Goal: Task Accomplishment & Management: Use online tool/utility

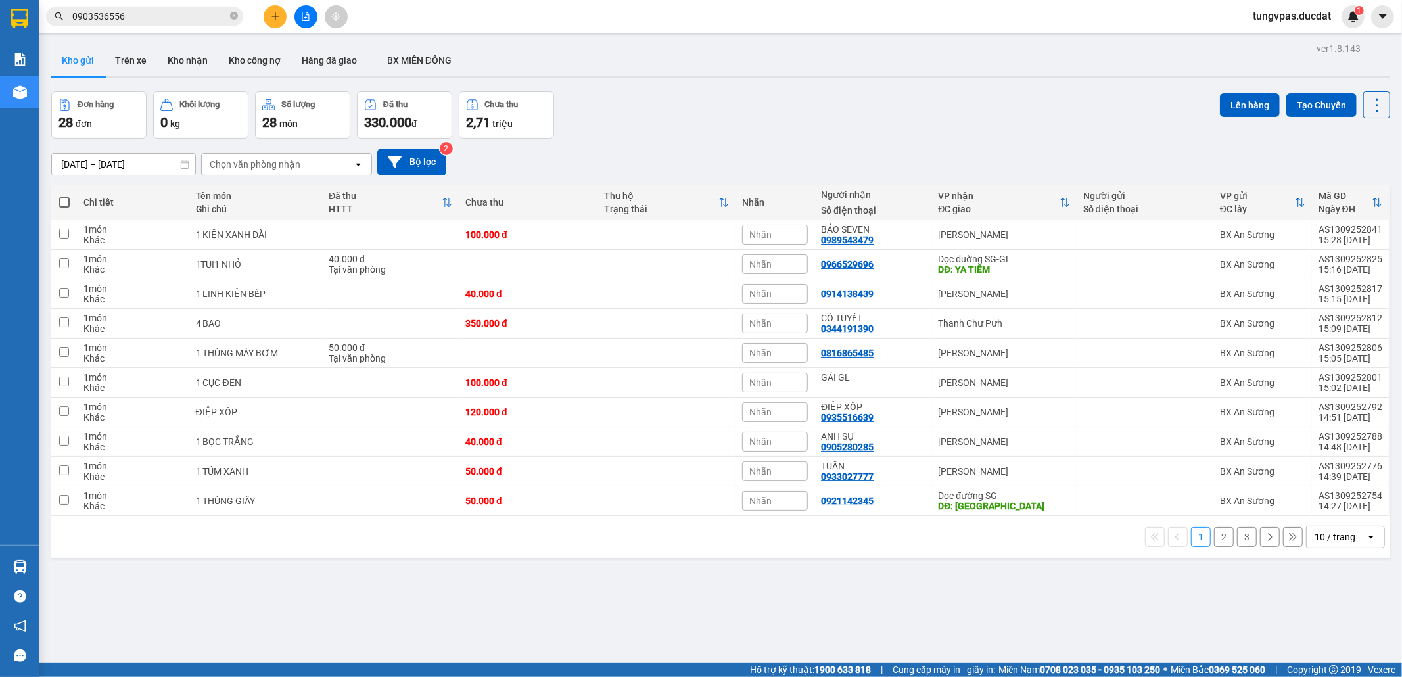
scroll to position [60, 0]
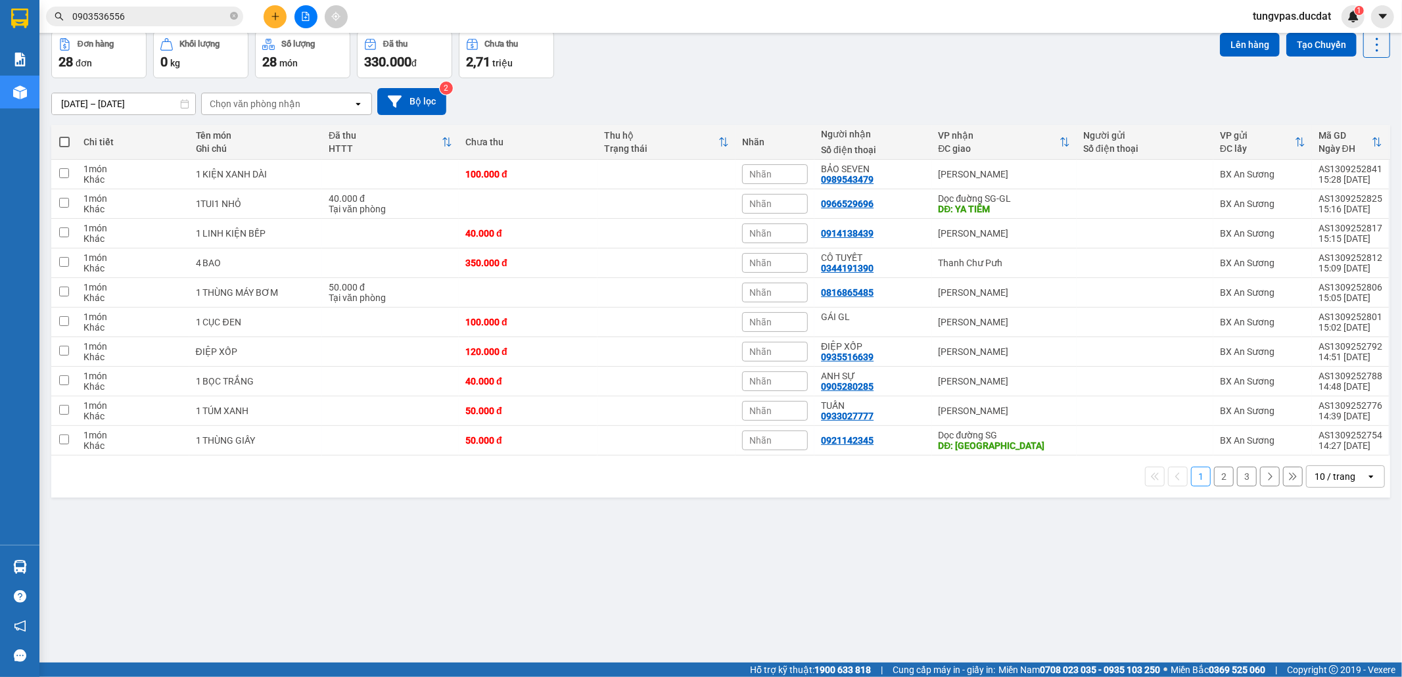
click at [1366, 487] on div "open" at bounding box center [1375, 476] width 18 height 21
click at [1322, 620] on span "100 / trang" at bounding box center [1326, 626] width 47 height 13
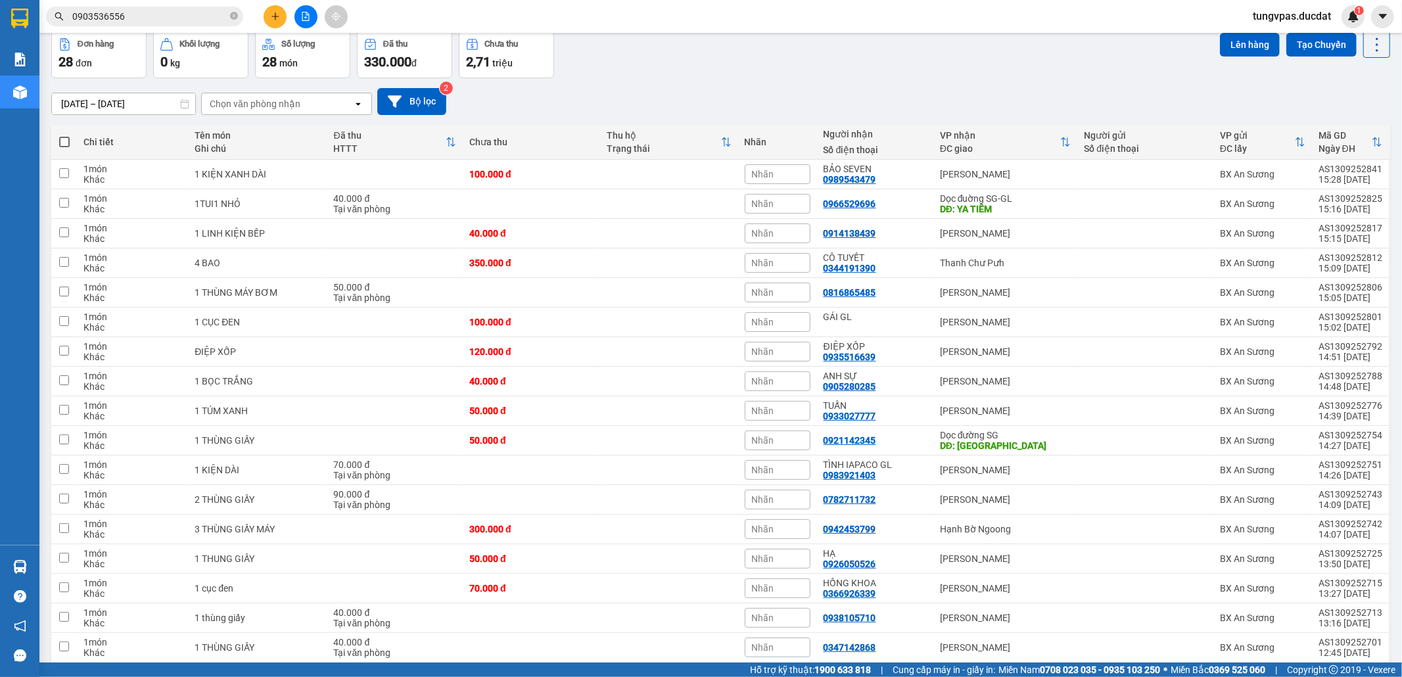
click at [67, 140] on span at bounding box center [64, 142] width 11 height 11
click at [64, 135] on input "checkbox" at bounding box center [64, 135] width 0 height 0
checkbox input "true"
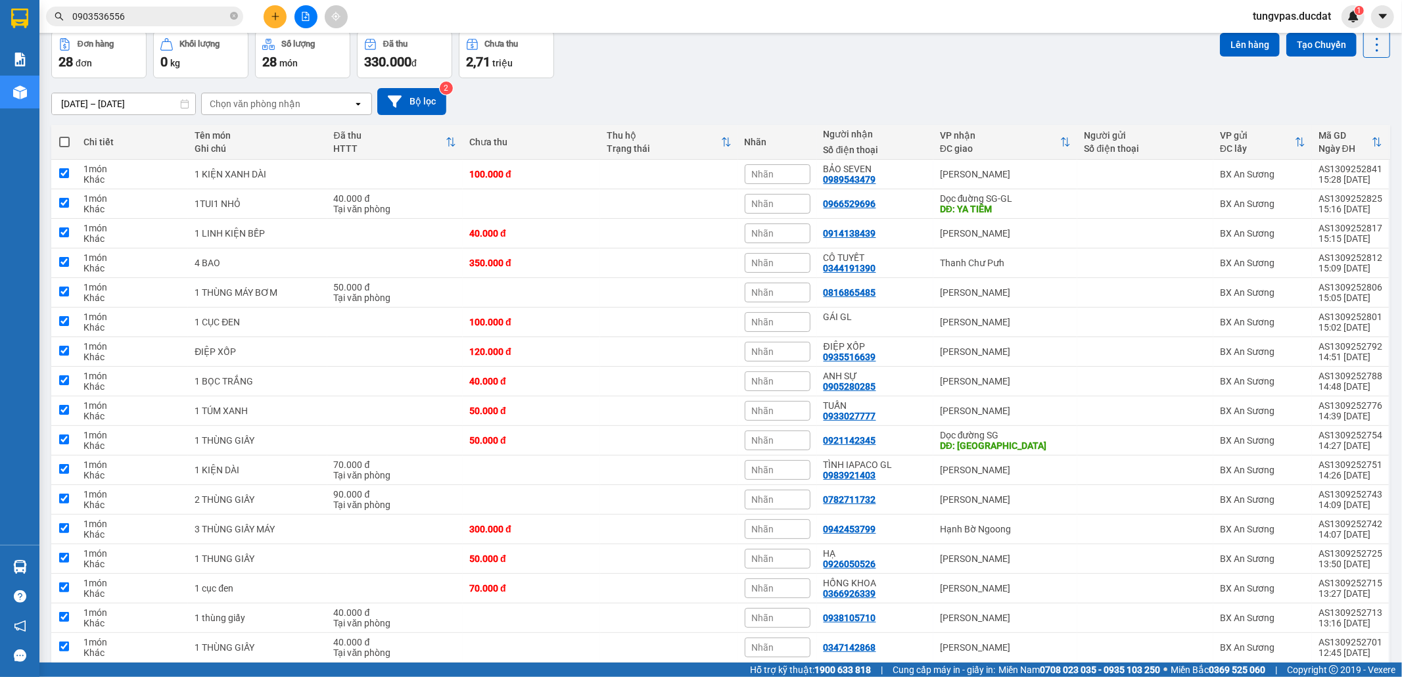
checkbox input "true"
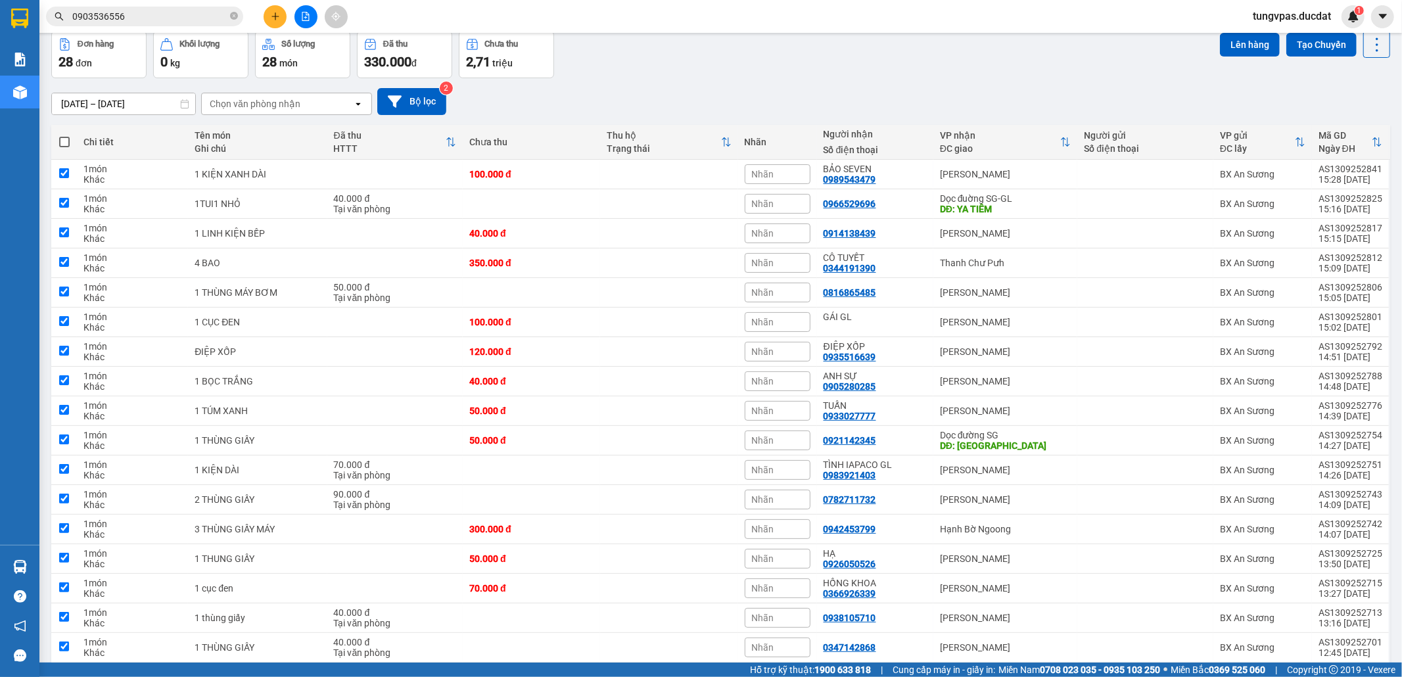
checkbox input "true"
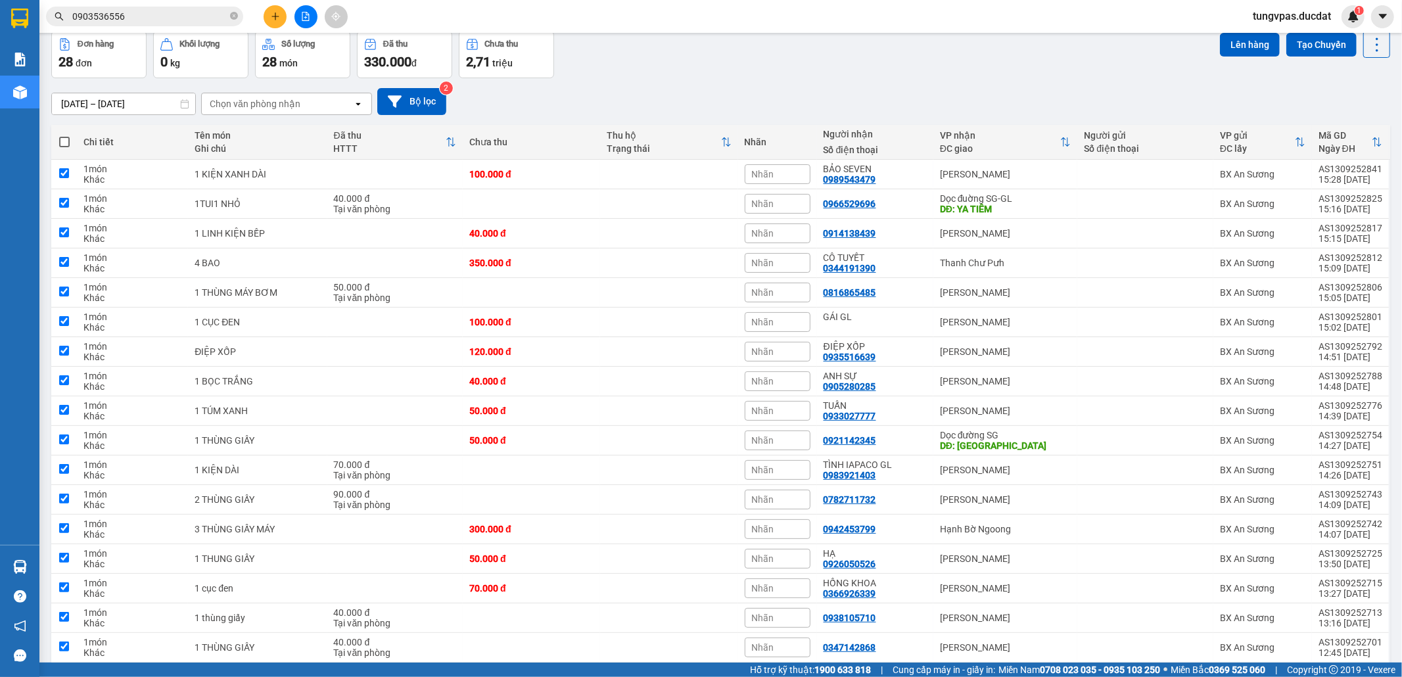
checkbox input "true"
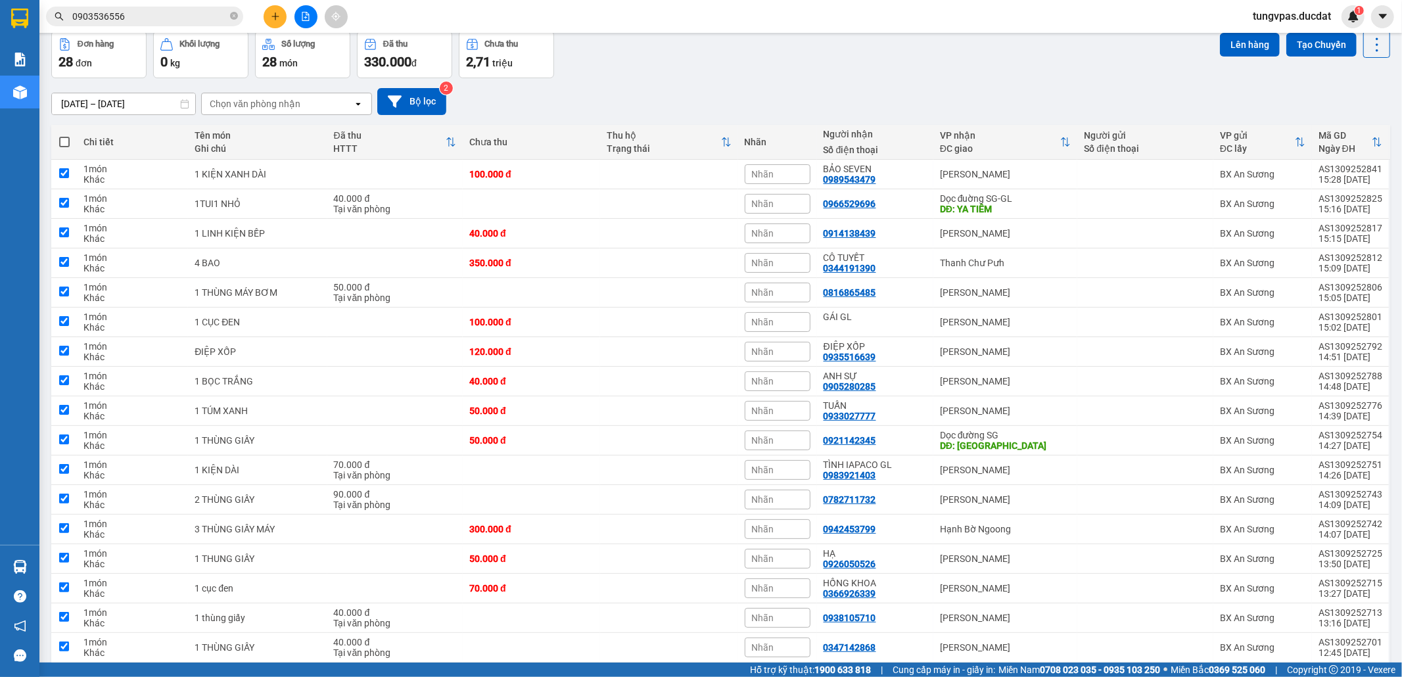
checkbox input "true"
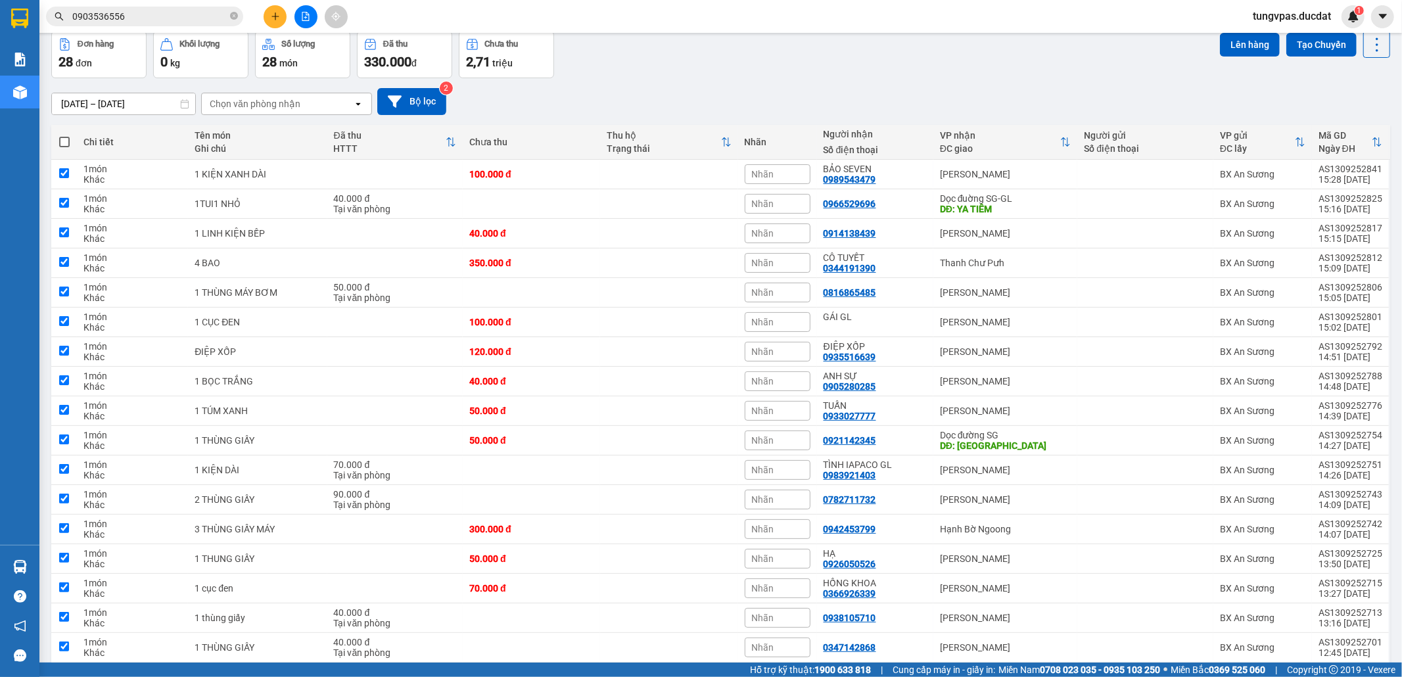
checkbox input "true"
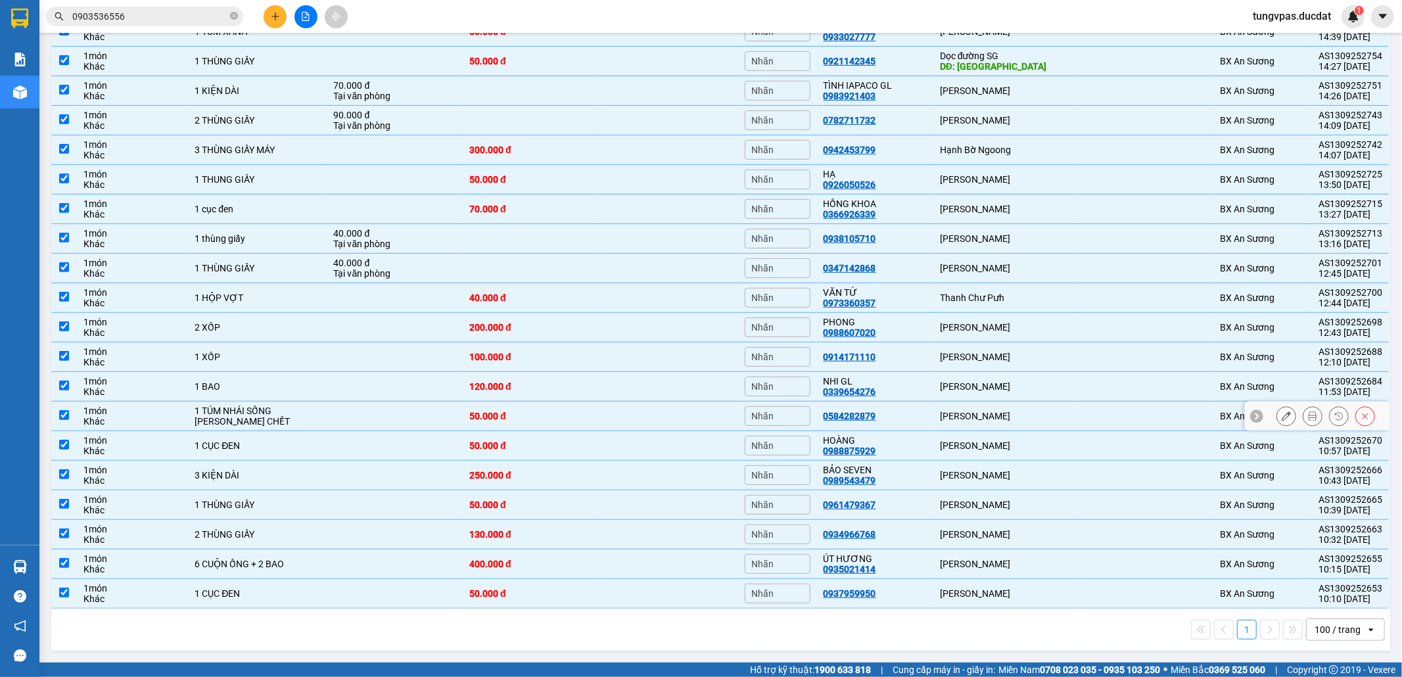
scroll to position [0, 0]
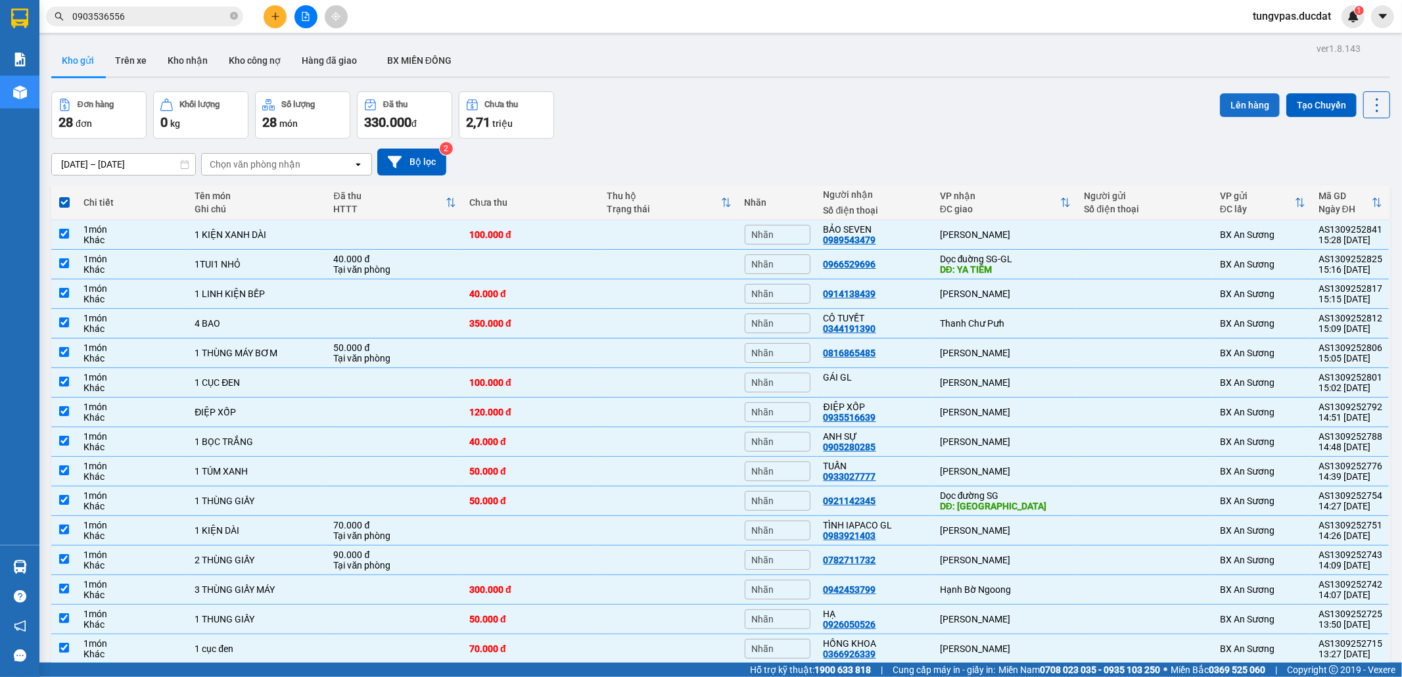
click at [1232, 103] on button "Lên hàng" at bounding box center [1250, 105] width 60 height 24
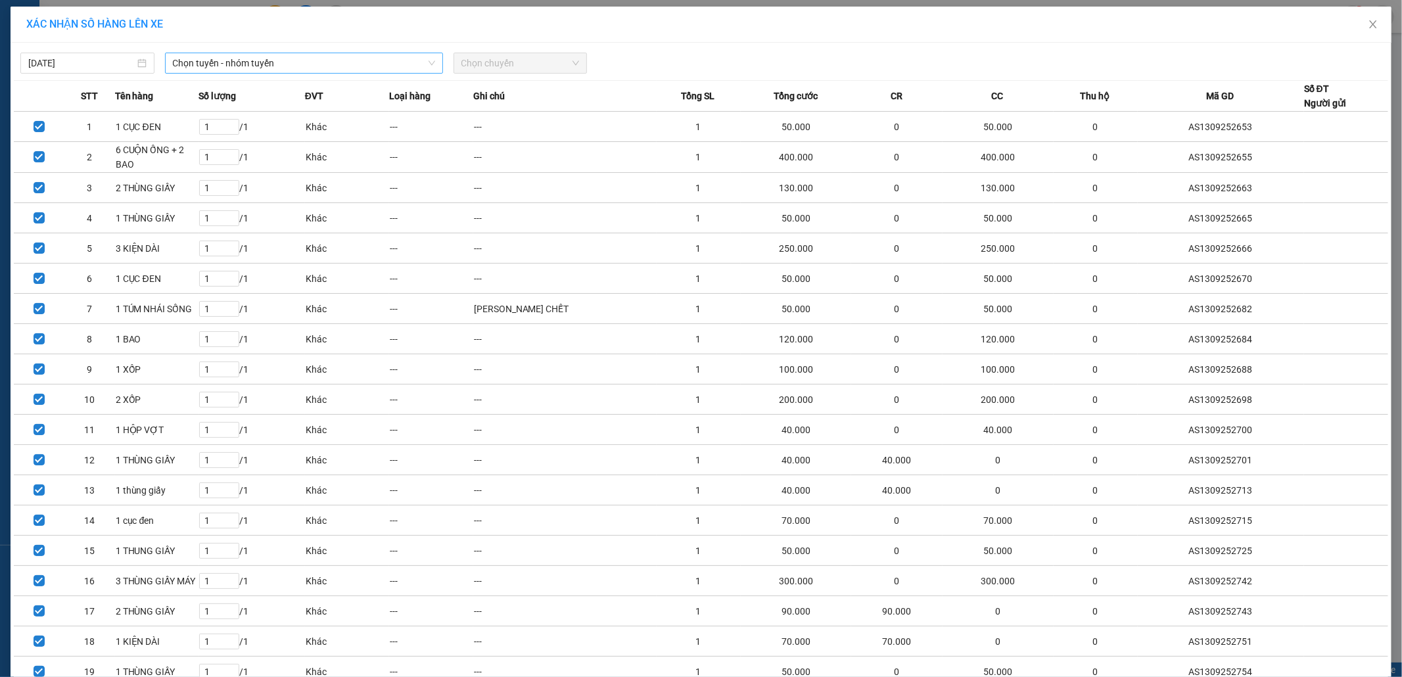
click at [308, 68] on span "Chọn tuyến - nhóm tuyến" at bounding box center [304, 63] width 262 height 20
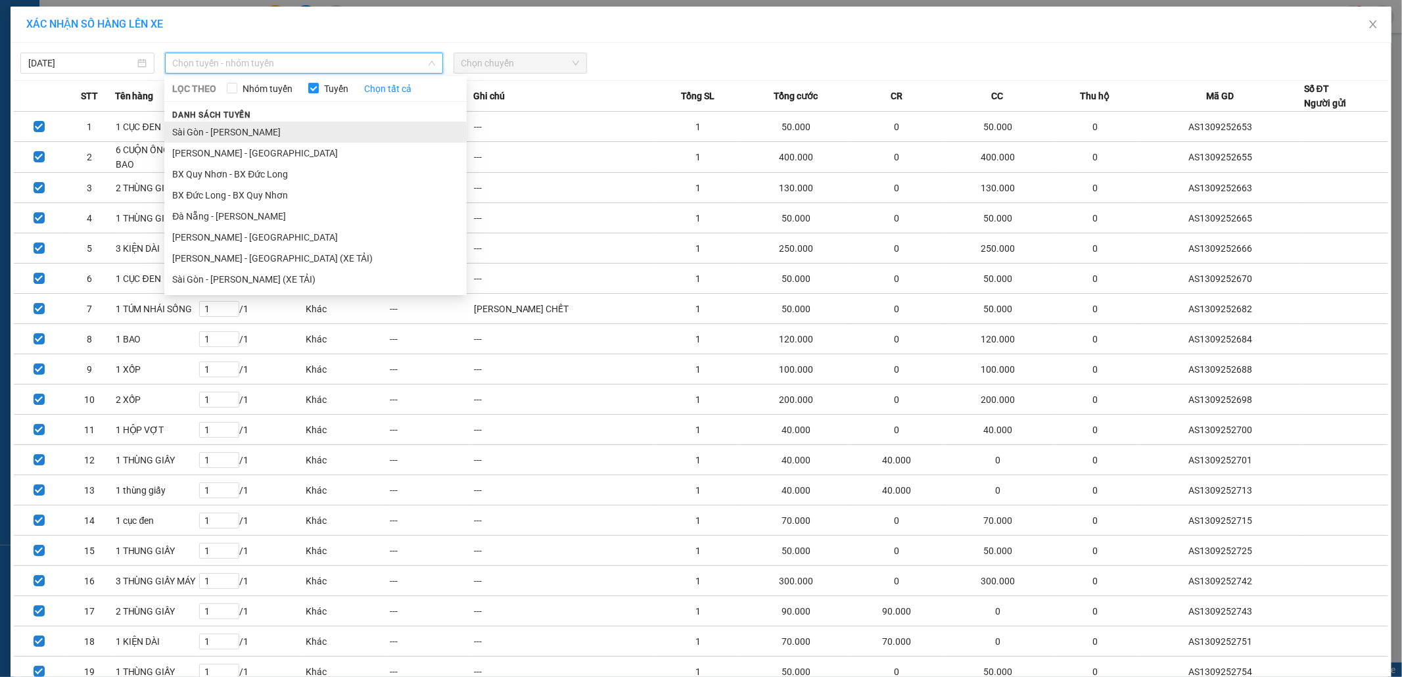
click at [216, 130] on li "Sài Gòn - [PERSON_NAME]" at bounding box center [315, 132] width 302 height 21
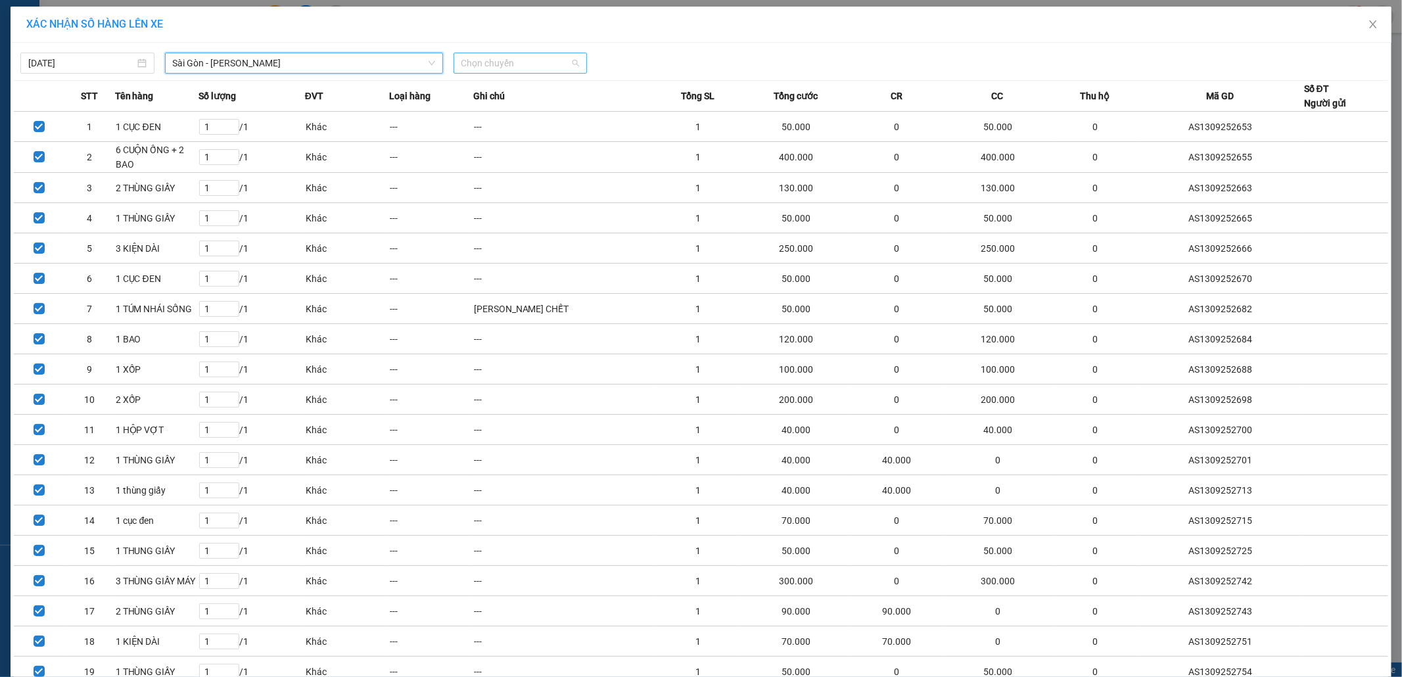
click at [486, 67] on span "Chọn chuyến" at bounding box center [520, 63] width 118 height 20
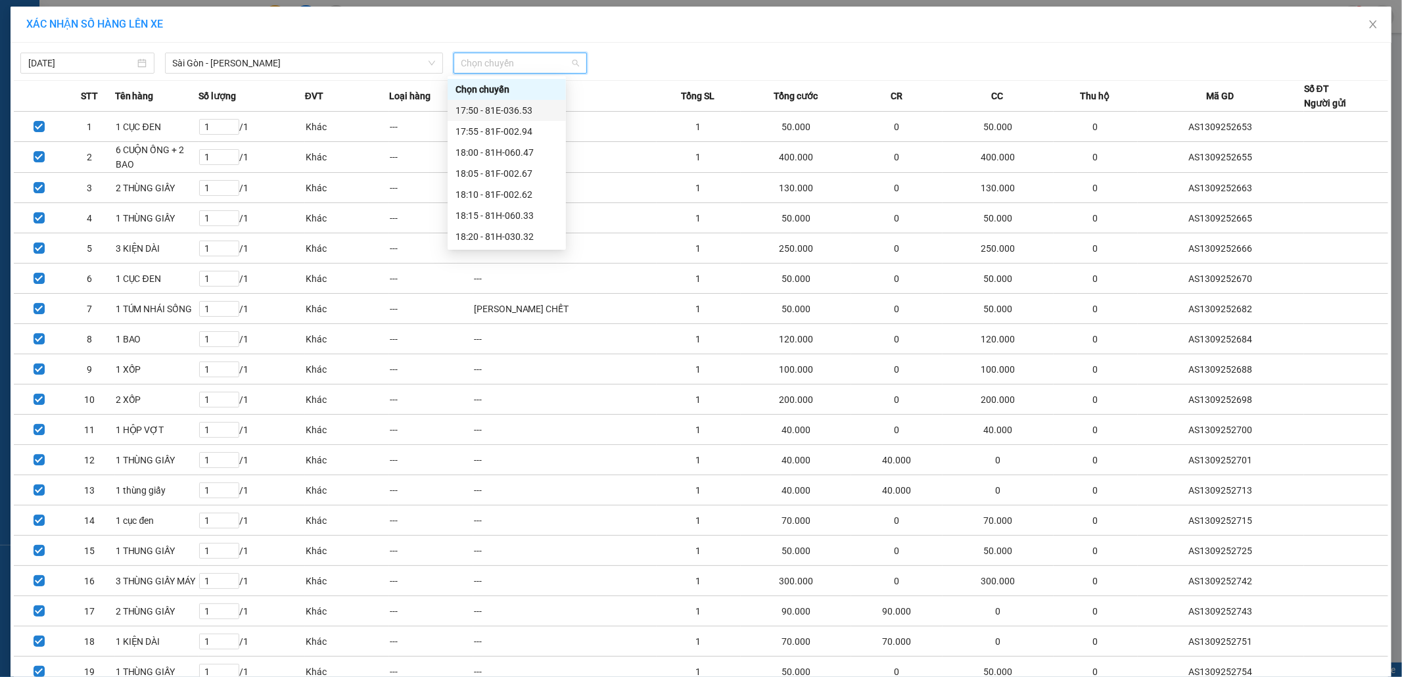
click at [510, 106] on div "17:50 - 81E-036.53" at bounding box center [506, 110] width 103 height 14
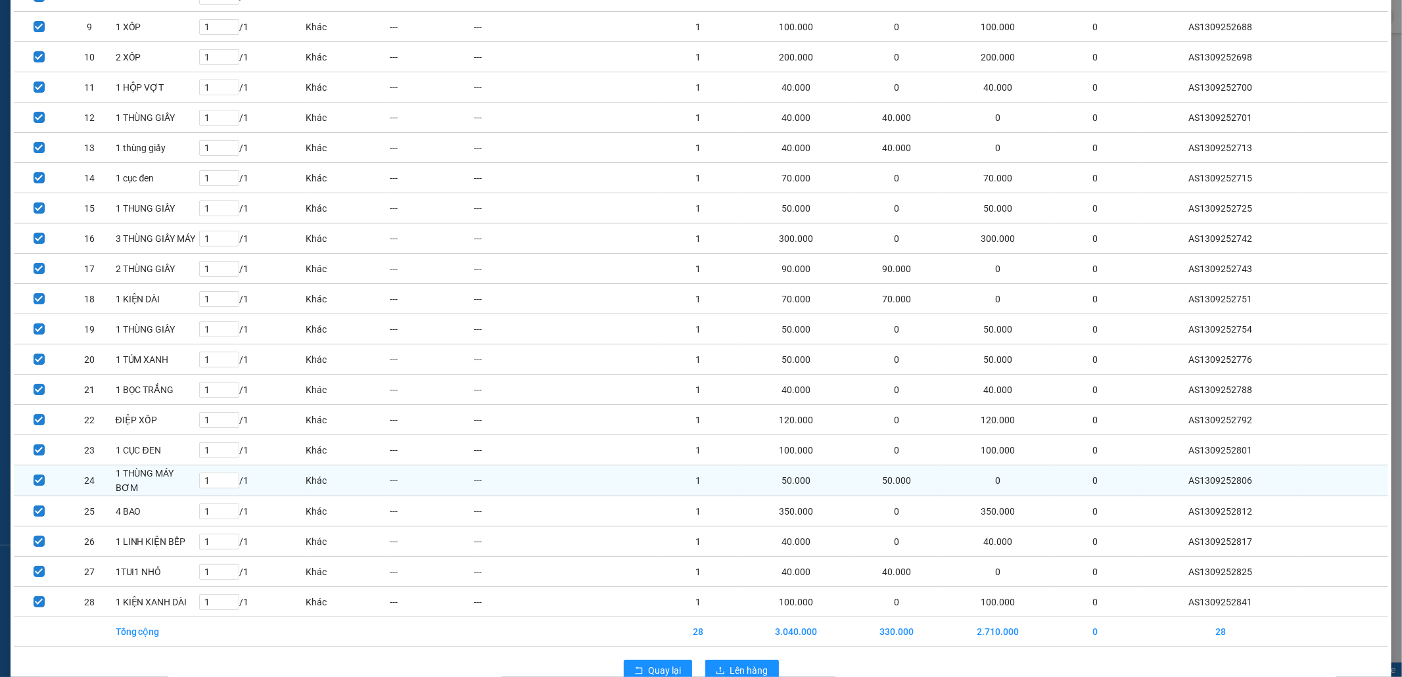
scroll to position [385, 0]
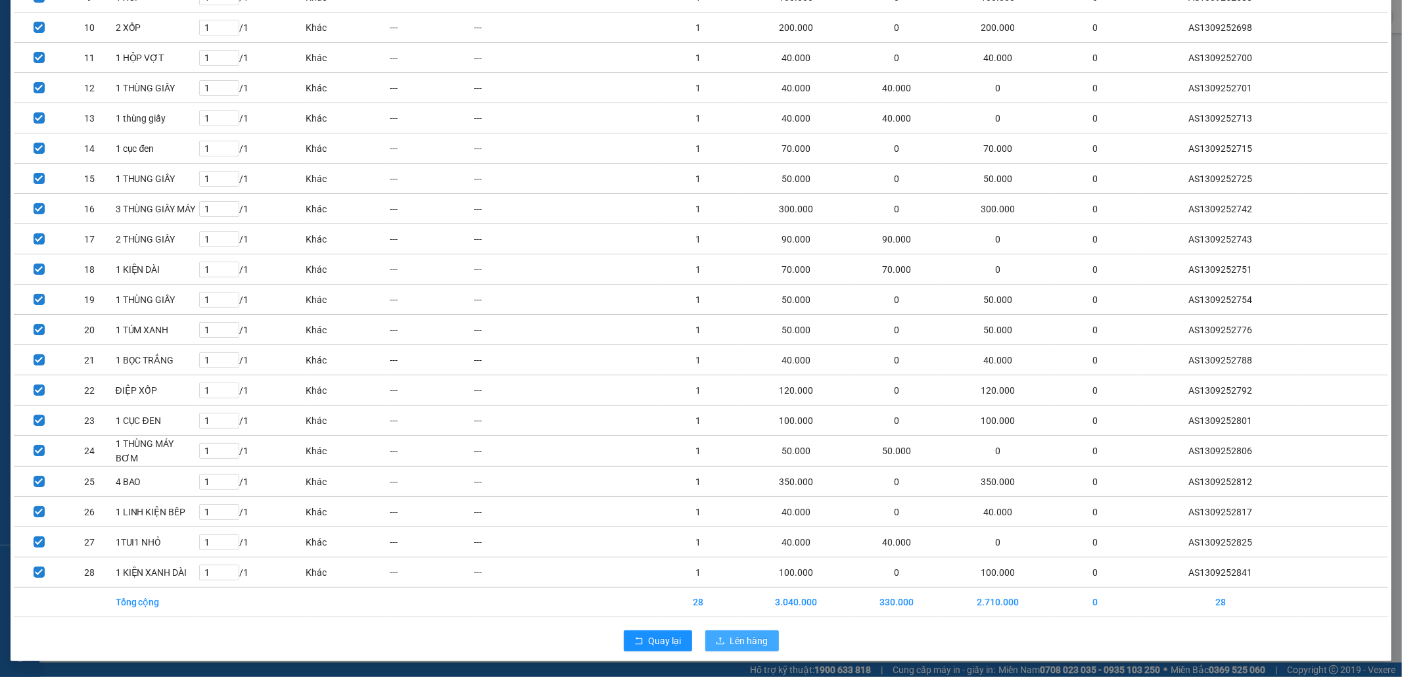
click at [737, 640] on span "Lên hàng" at bounding box center [749, 641] width 38 height 14
